Goal: Task Accomplishment & Management: Use online tool/utility

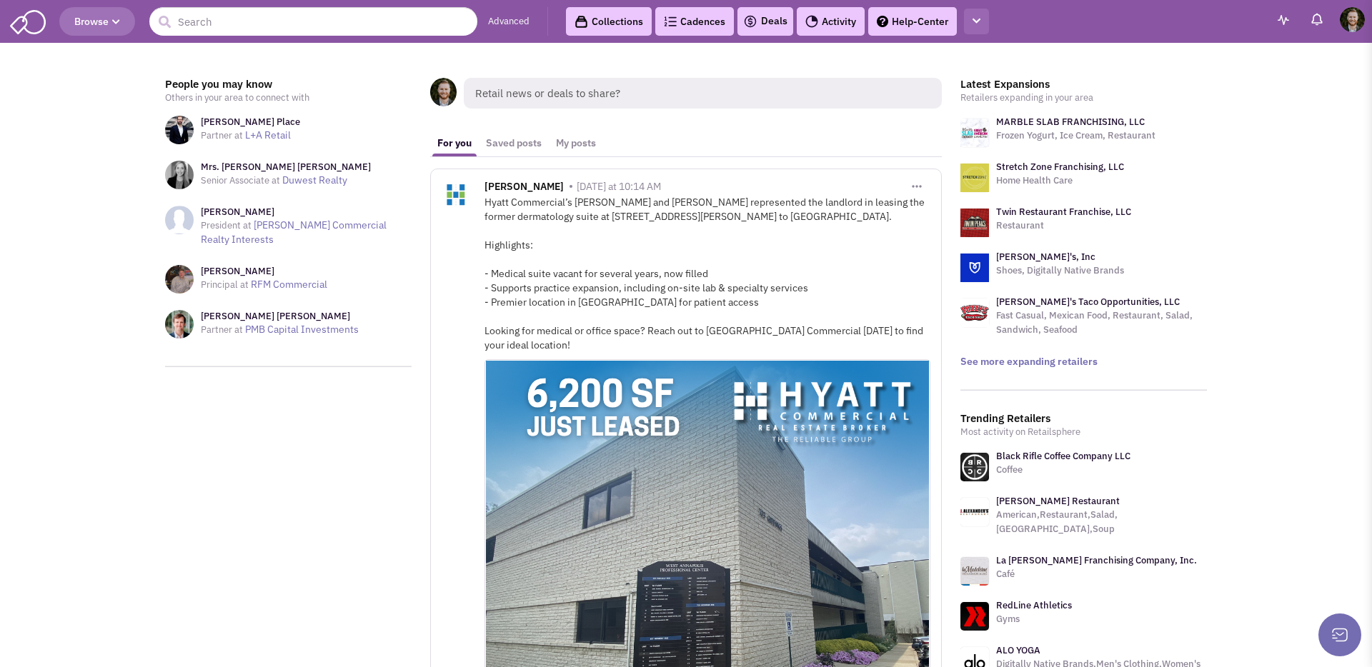
click at [980, 26] on button "button" at bounding box center [976, 22] width 25 height 26
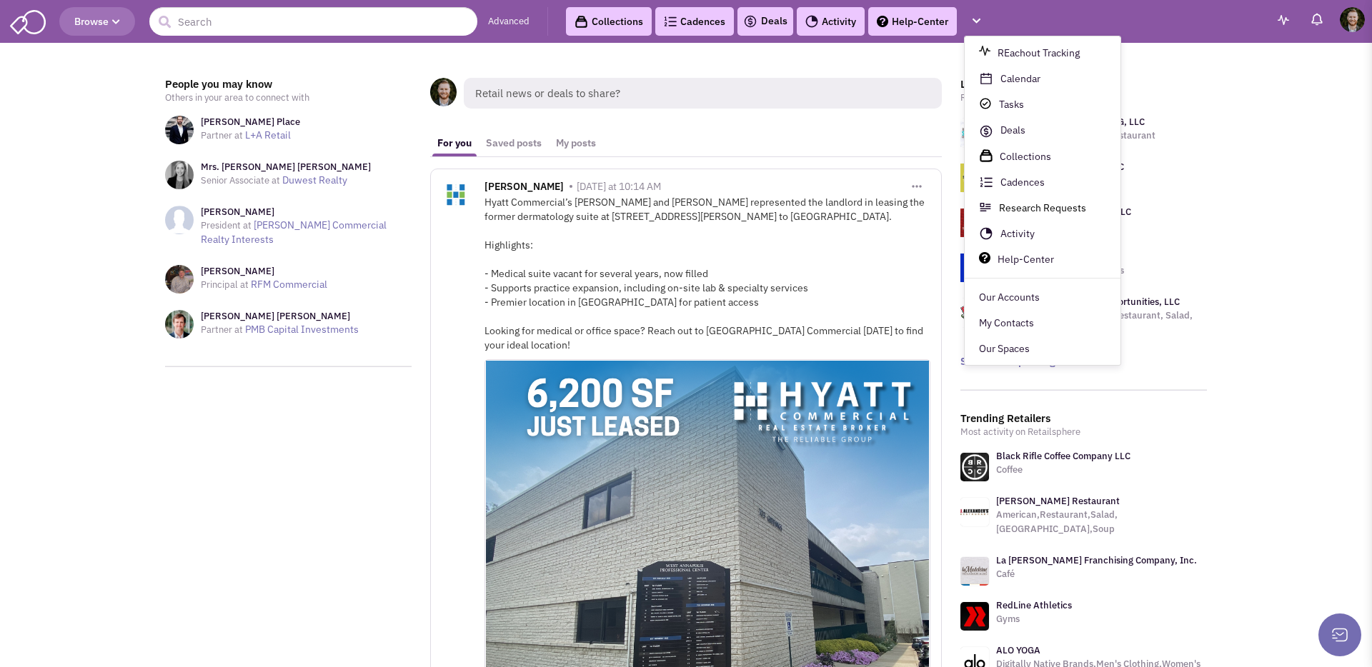
click at [1043, 204] on link "Research Requests" at bounding box center [1043, 209] width 156 height 26
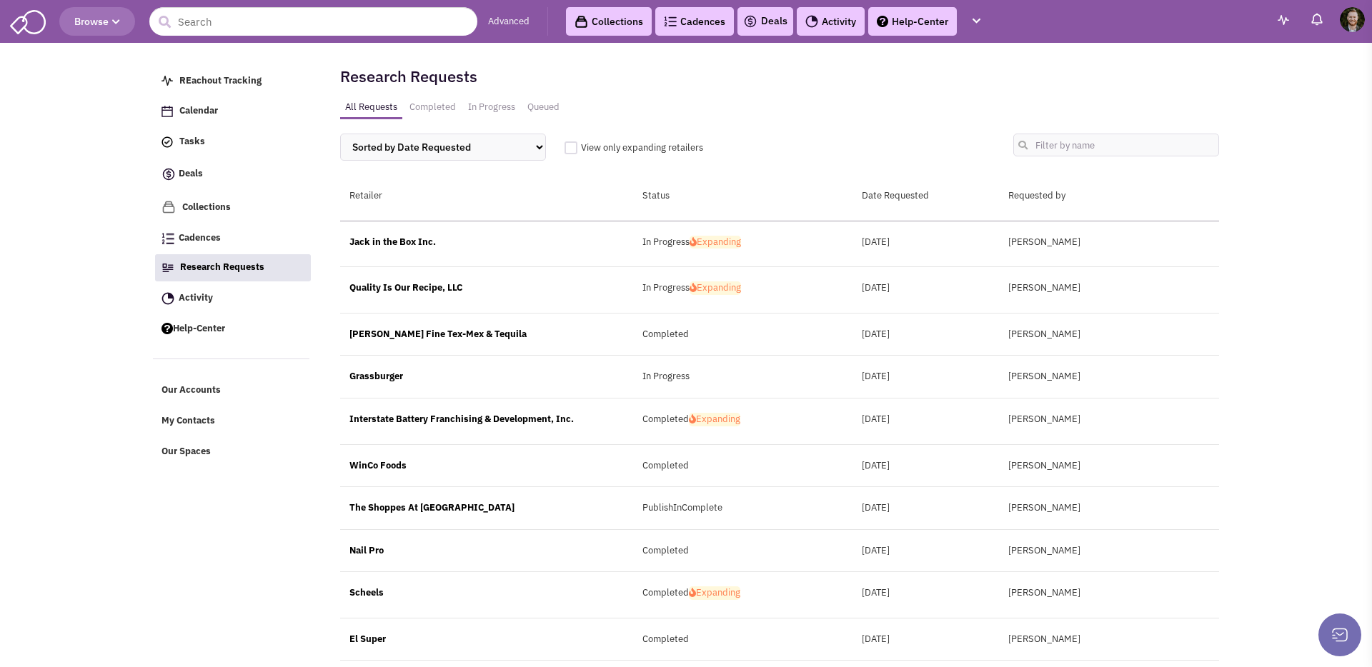
drag, startPoint x: 407, startPoint y: 240, endPoint x: 415, endPoint y: 241, distance: 8.6
click at [406, 240] on div "Jack in the Box Inc." at bounding box center [486, 243] width 293 height 14
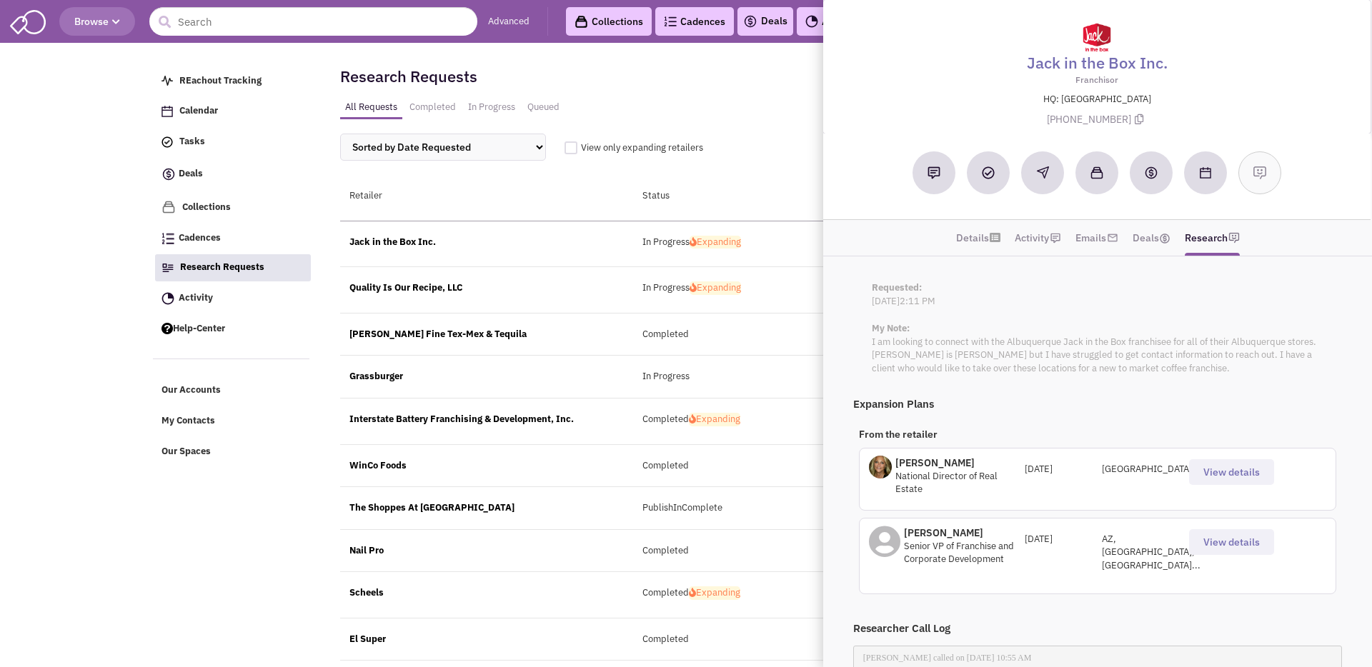
click at [728, 144] on label "View only expanding retailers" at bounding box center [779, 148] width 430 height 14
click at [593, 144] on input "View only expanding retailers" at bounding box center [587, 147] width 12 height 12
checkbox input "true"
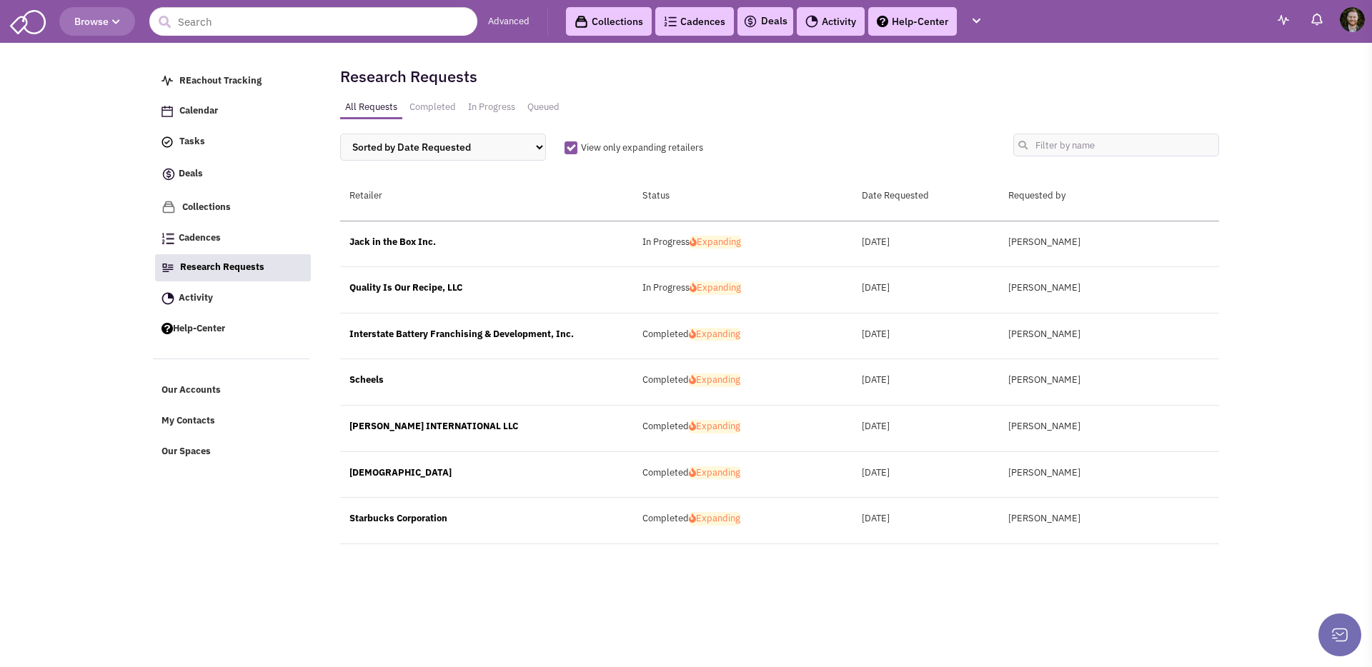
click at [431, 280] on div "Quality Is Our Recipe, LLC In Progress Expanding August 14, 2025 K Brown" at bounding box center [779, 290] width 879 height 46
click at [434, 287] on div "Quality Is Our Recipe, LLC" at bounding box center [486, 289] width 293 height 14
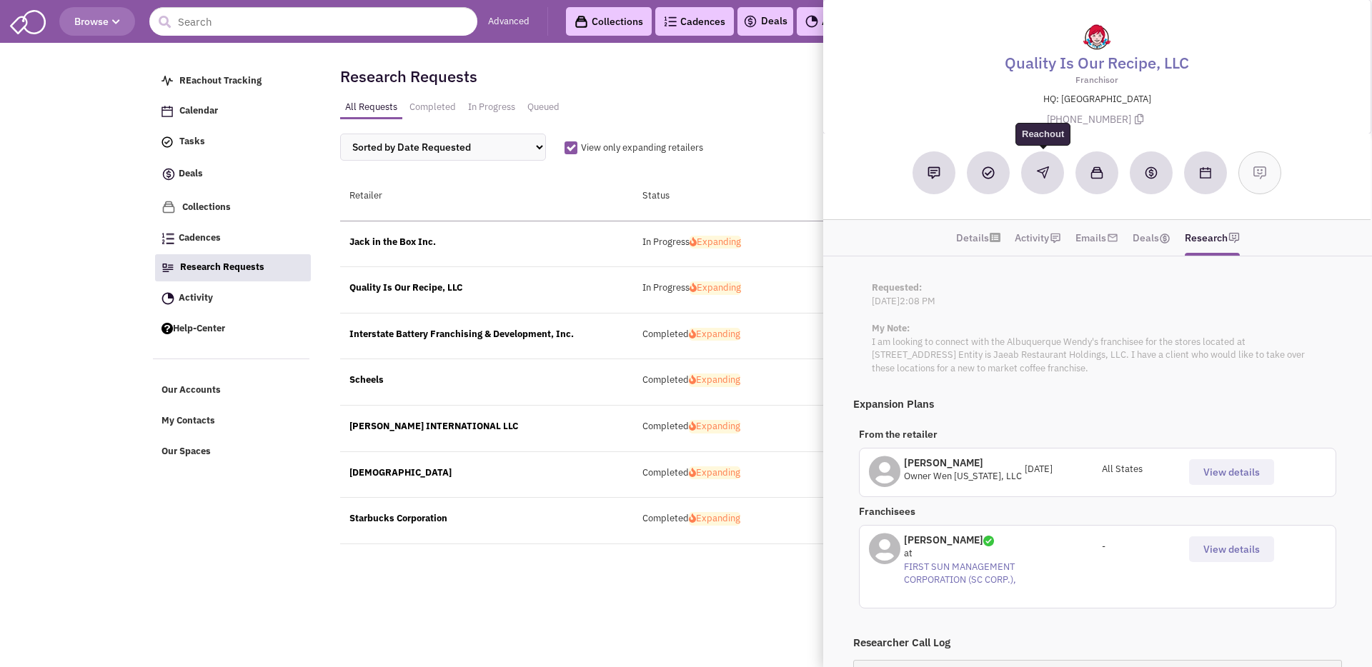
click at [1042, 173] on img at bounding box center [1043, 172] width 12 height 12
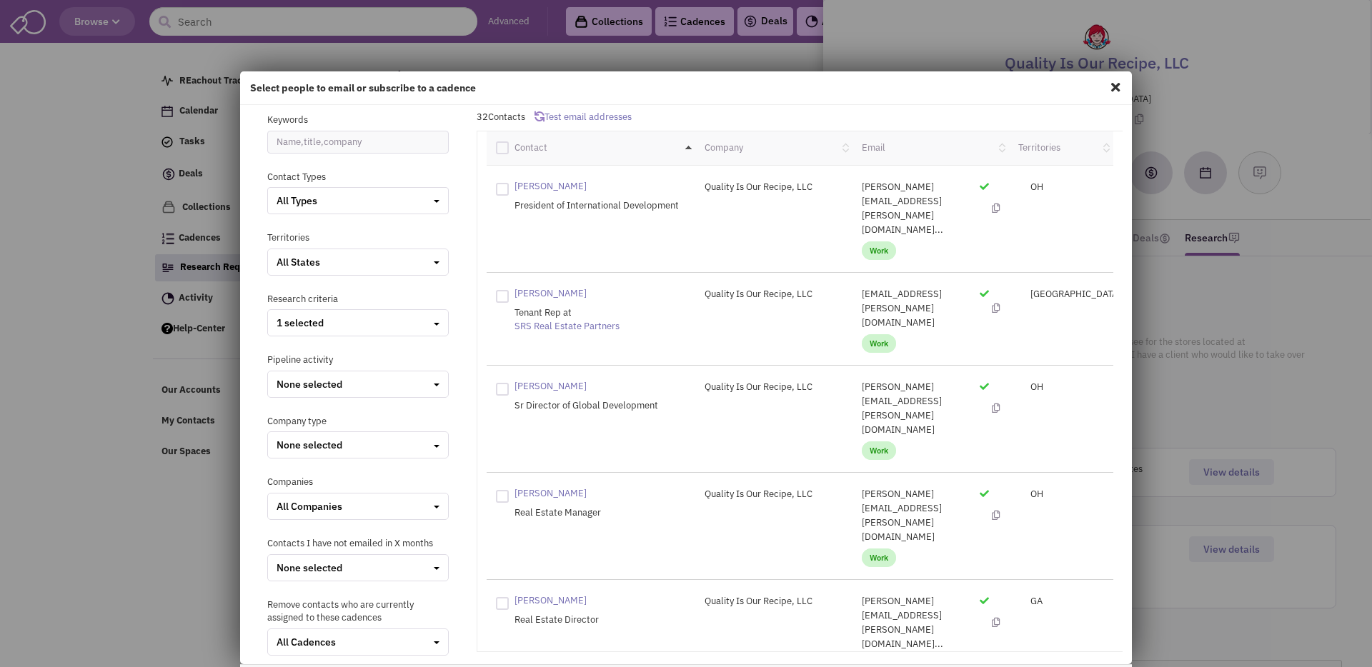
click at [1115, 90] on span at bounding box center [1115, 87] width 19 height 23
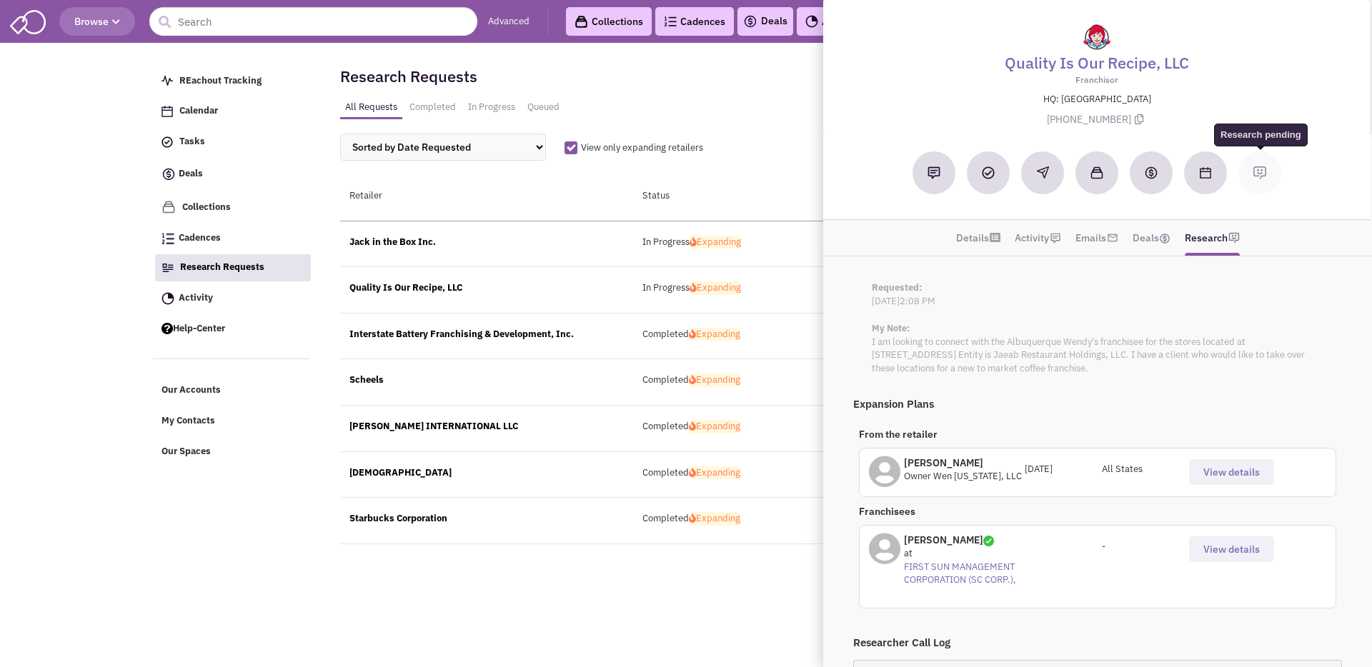
click at [1263, 174] on img at bounding box center [1260, 173] width 14 height 14
click at [405, 245] on div "Jack in the Box Inc." at bounding box center [486, 243] width 293 height 14
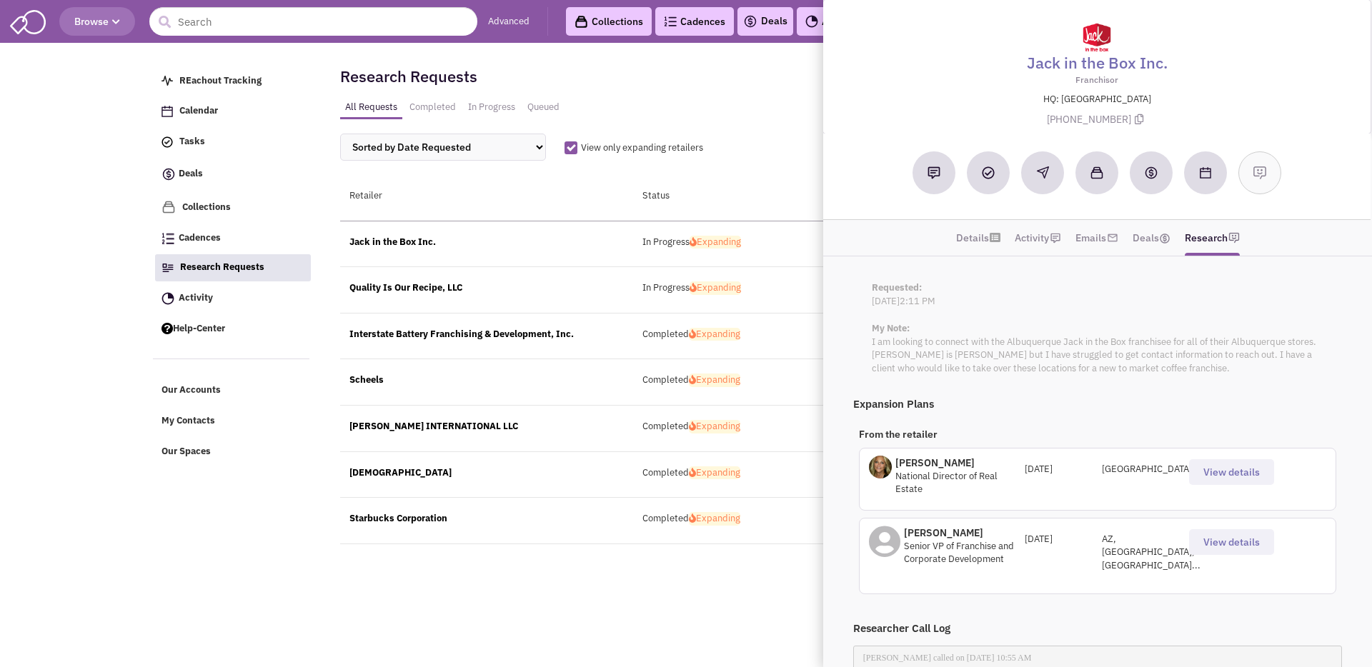
click at [723, 79] on div "Research Requests All Requests Completed In Progress Queued Sorted by Date Requ…" at bounding box center [779, 116] width 879 height 120
